Goal: Book appointment/travel/reservation

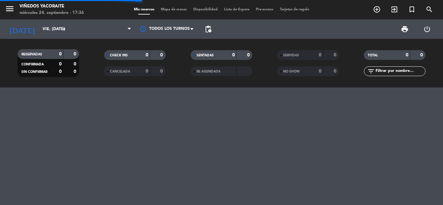
click at [60, 30] on input "vie. [DATE]" at bounding box center [66, 29] width 55 height 11
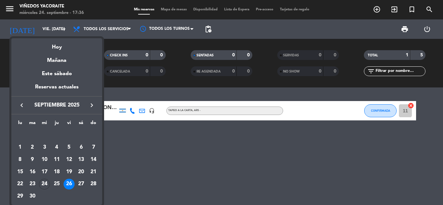
click at [373, 11] on div at bounding box center [221, 102] width 443 height 205
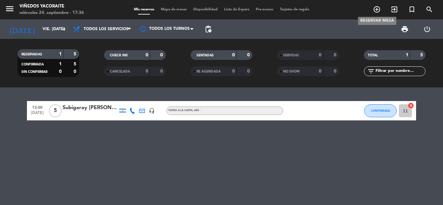
click at [377, 8] on icon "add_circle_outline" at bounding box center [377, 10] width 8 height 8
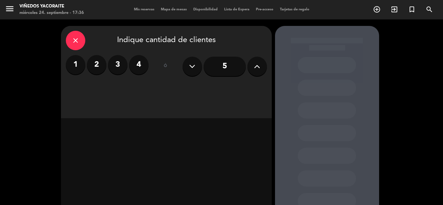
click at [112, 60] on label "3" at bounding box center [117, 64] width 19 height 19
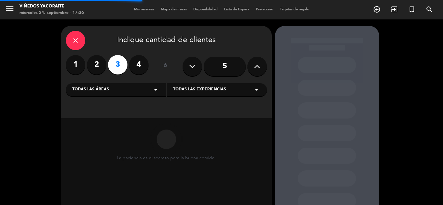
click at [147, 90] on div "Todas las áreas arrow_drop_down" at bounding box center [116, 89] width 100 height 13
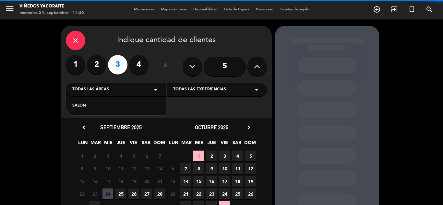
click at [146, 108] on div "SALON" at bounding box center [115, 106] width 87 height 6
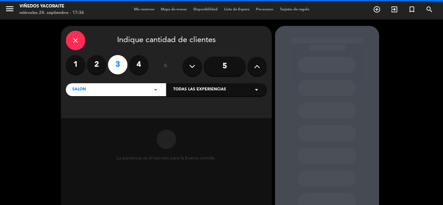
click at [201, 84] on div "Todas las experiencias arrow_drop_down" at bounding box center [217, 89] width 100 height 13
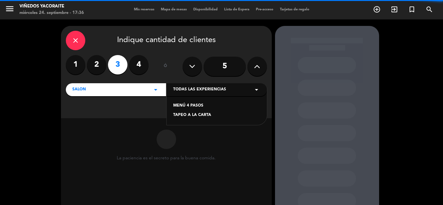
click at [194, 104] on div "MENÚ 4 PASOS" at bounding box center [216, 106] width 87 height 6
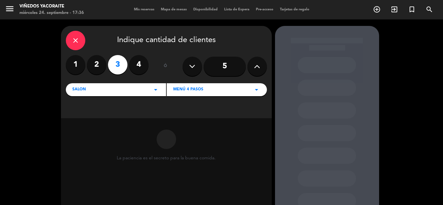
scroll to position [46, 0]
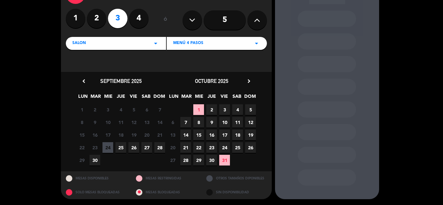
click at [249, 80] on icon "chevron_right" at bounding box center [248, 81] width 7 height 7
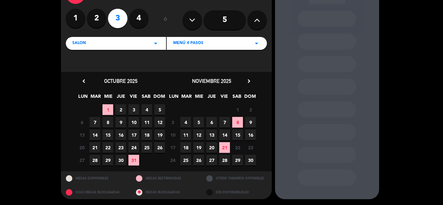
click at [223, 148] on span "21" at bounding box center [224, 147] width 11 height 11
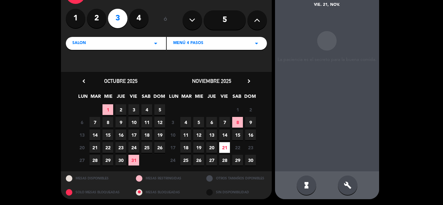
scroll to position [26, 0]
